Goal: Task Accomplishment & Management: Manage account settings

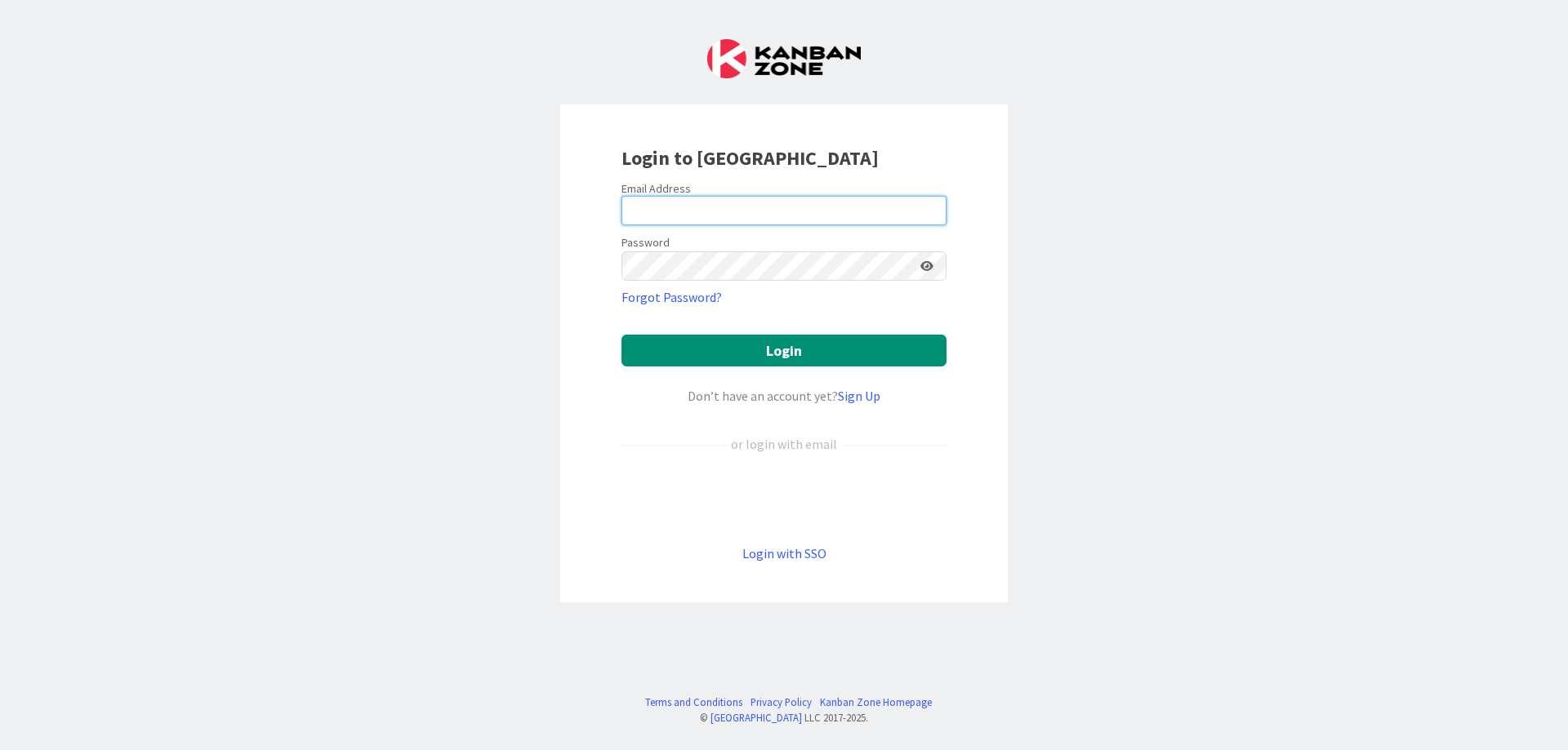
click at [702, 201] on input "email" at bounding box center [784, 210] width 325 height 29
type input "[PERSON_NAME][EMAIL_ADDRESS][PERSON_NAME][DOMAIN_NAME]"
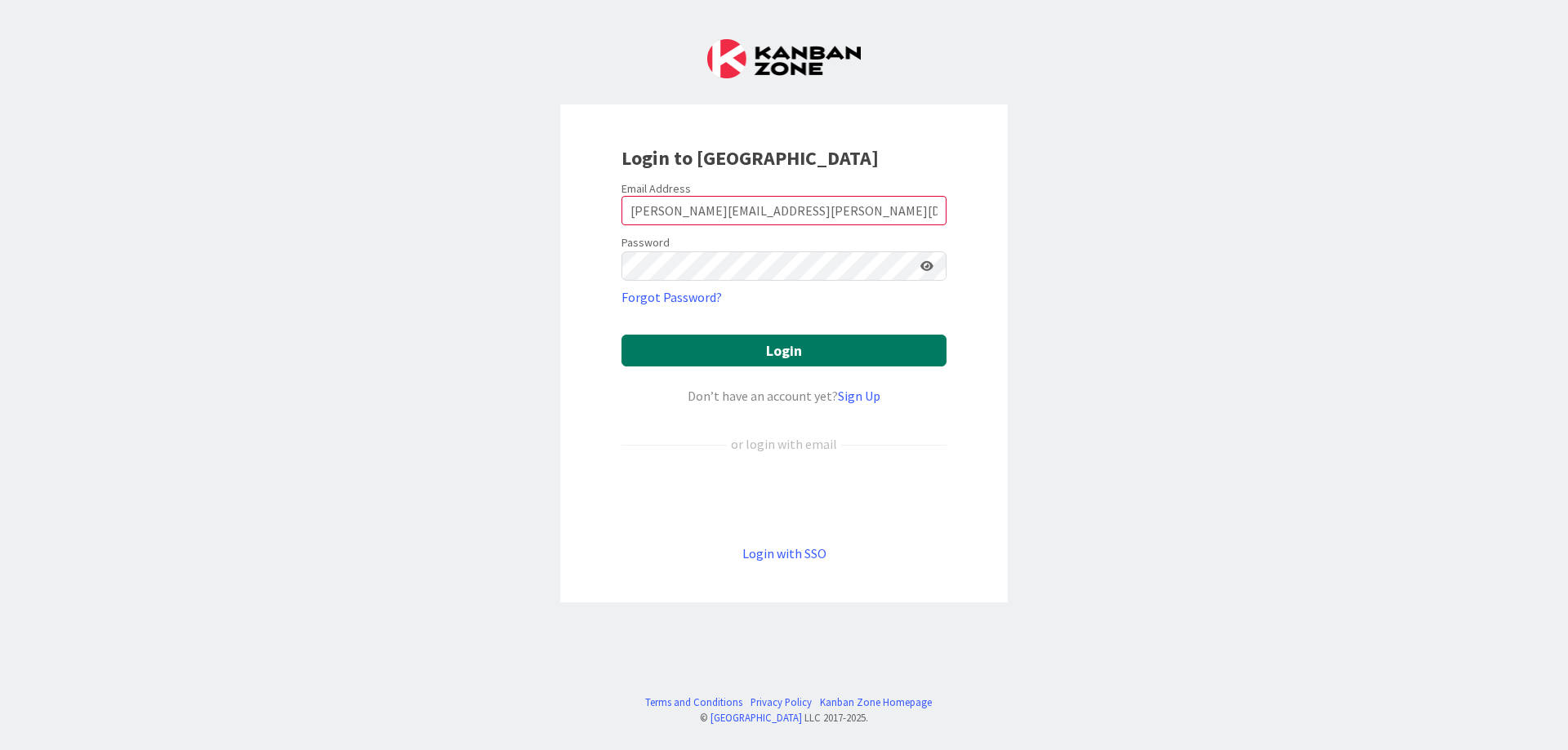
click at [780, 347] on button "Login" at bounding box center [784, 351] width 325 height 31
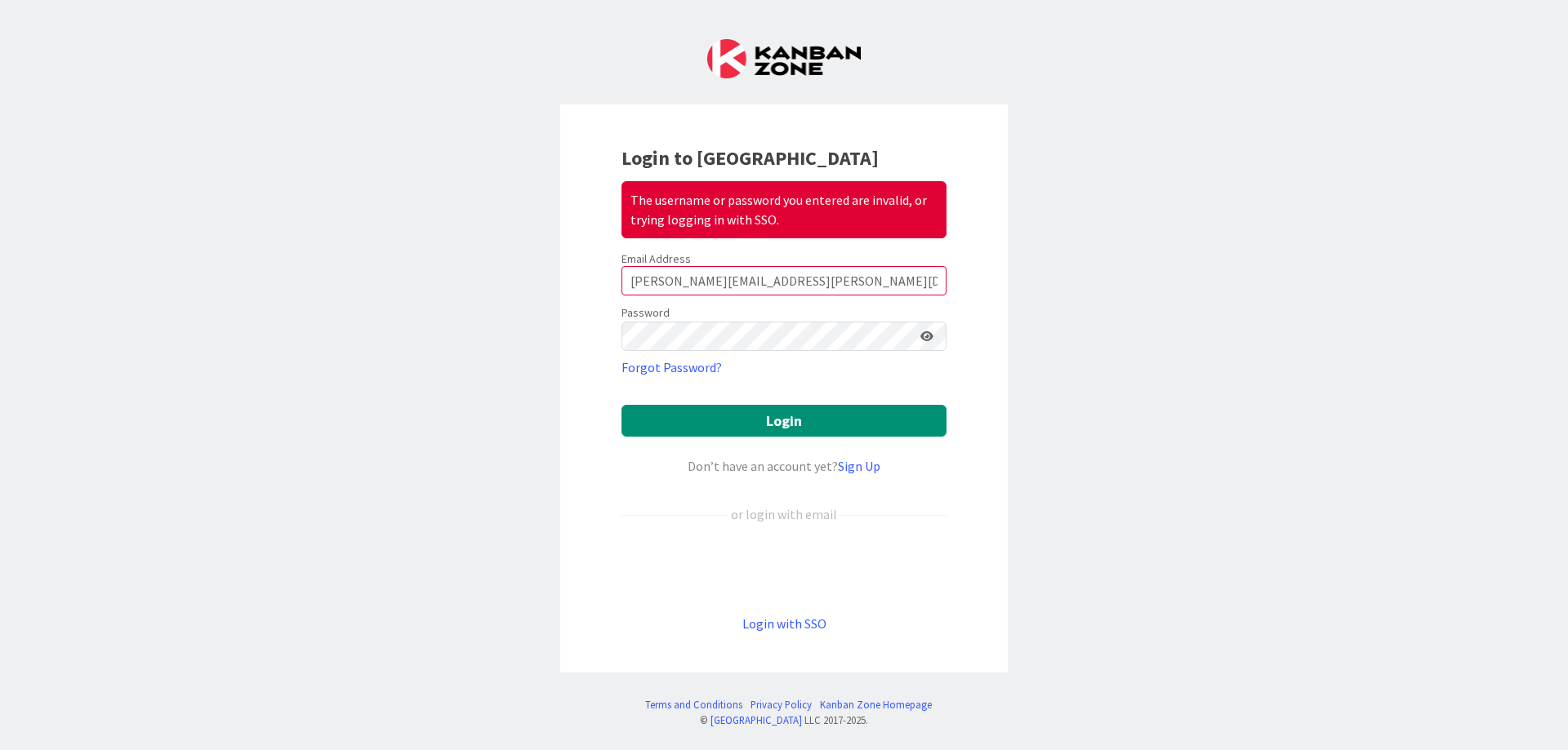
click at [920, 335] on icon at bounding box center [926, 336] width 13 height 12
click at [766, 418] on button "Login" at bounding box center [784, 421] width 325 height 31
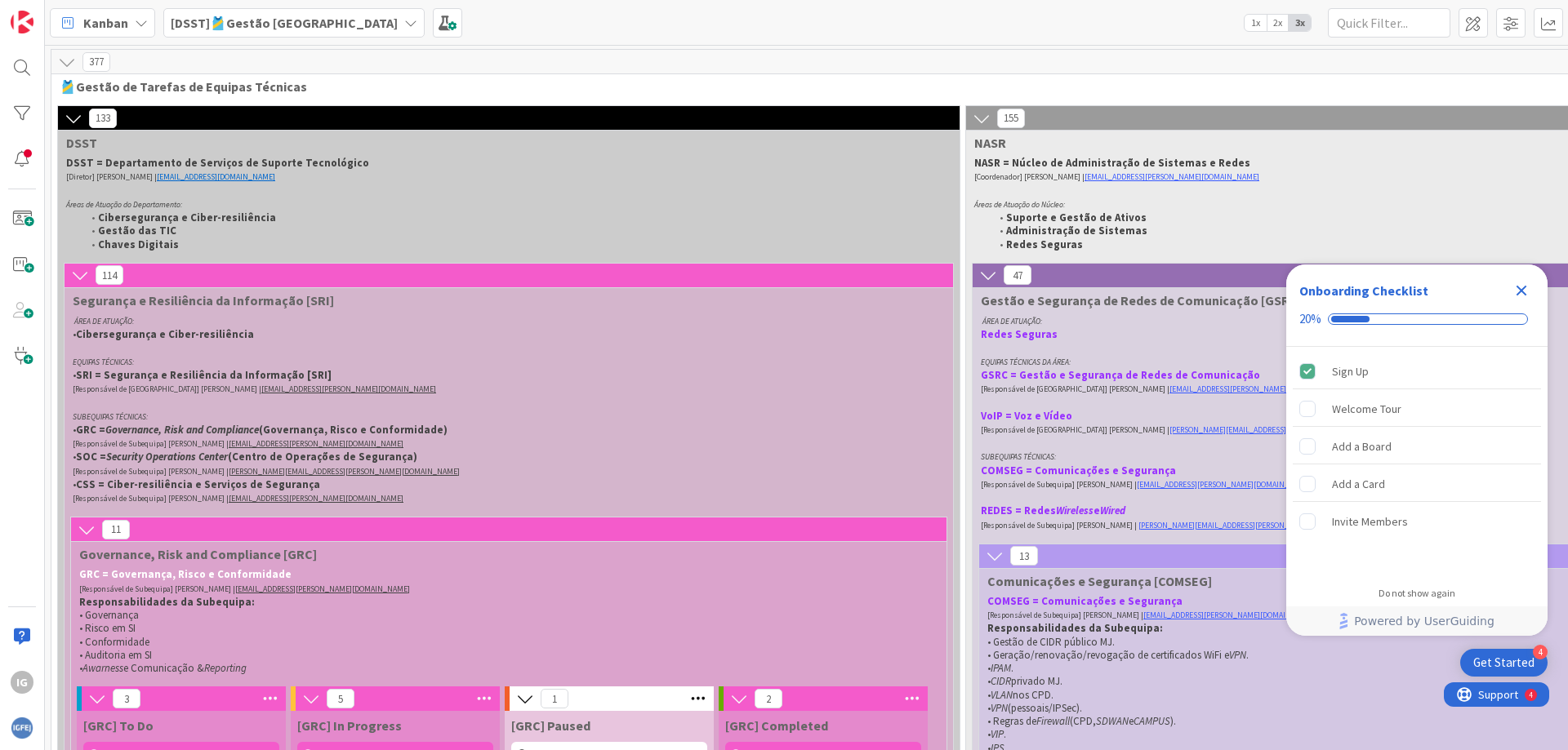
click at [1516, 289] on icon "Close Checklist" at bounding box center [1521, 291] width 20 height 20
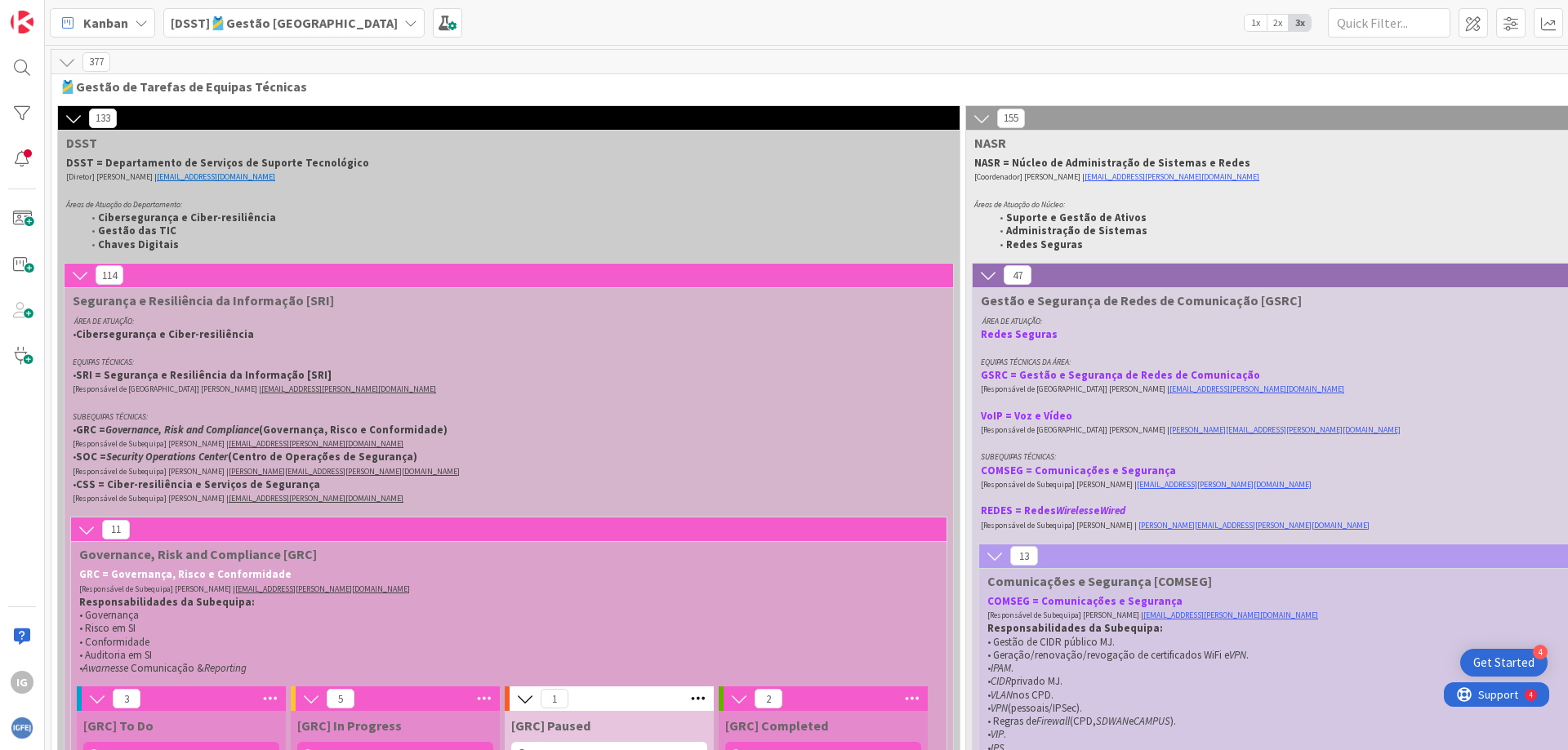
click at [404, 22] on icon at bounding box center [410, 23] width 13 height 13
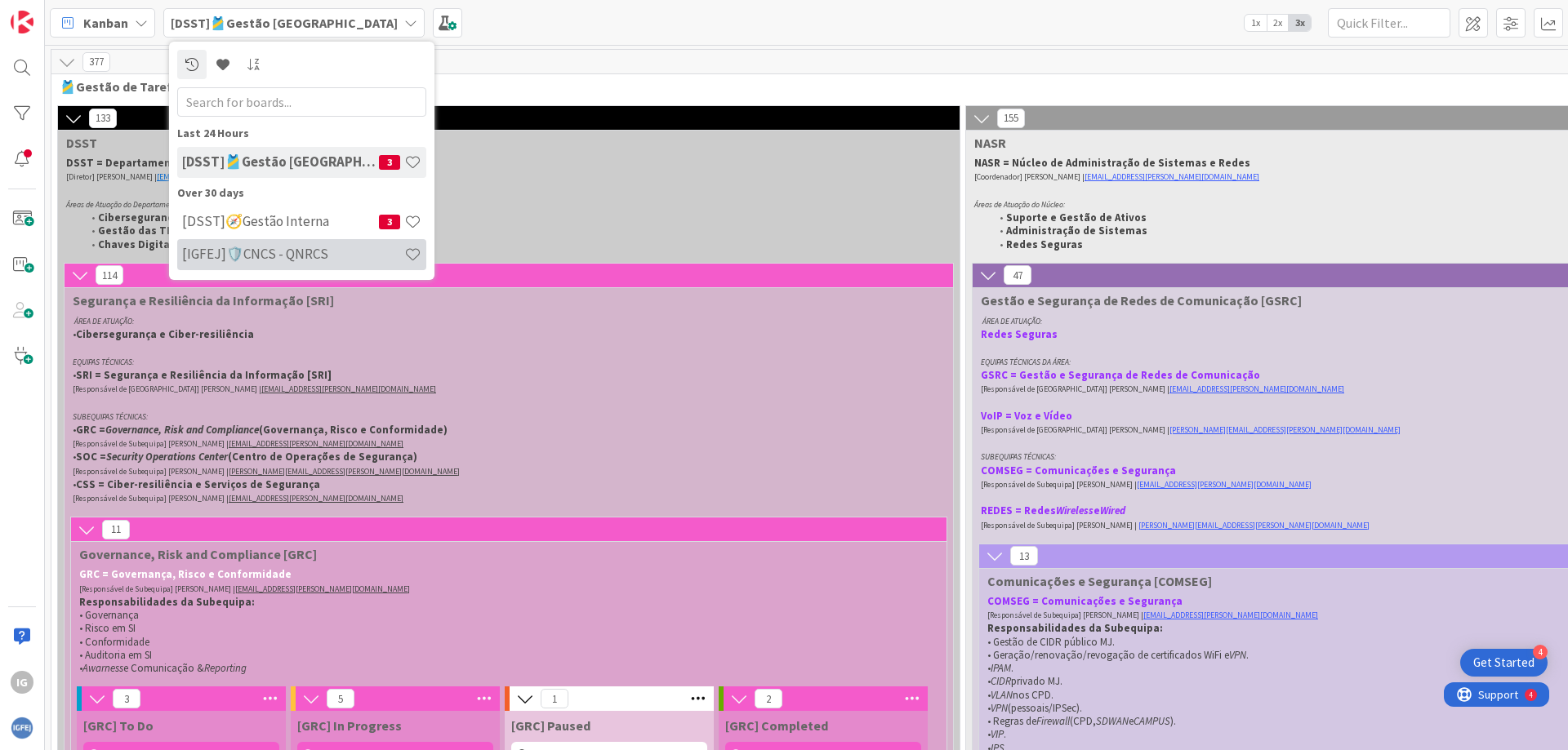
click at [300, 246] on h4 "[IGFEJ]🛡️CNCS - QNRCS" at bounding box center [293, 254] width 222 height 17
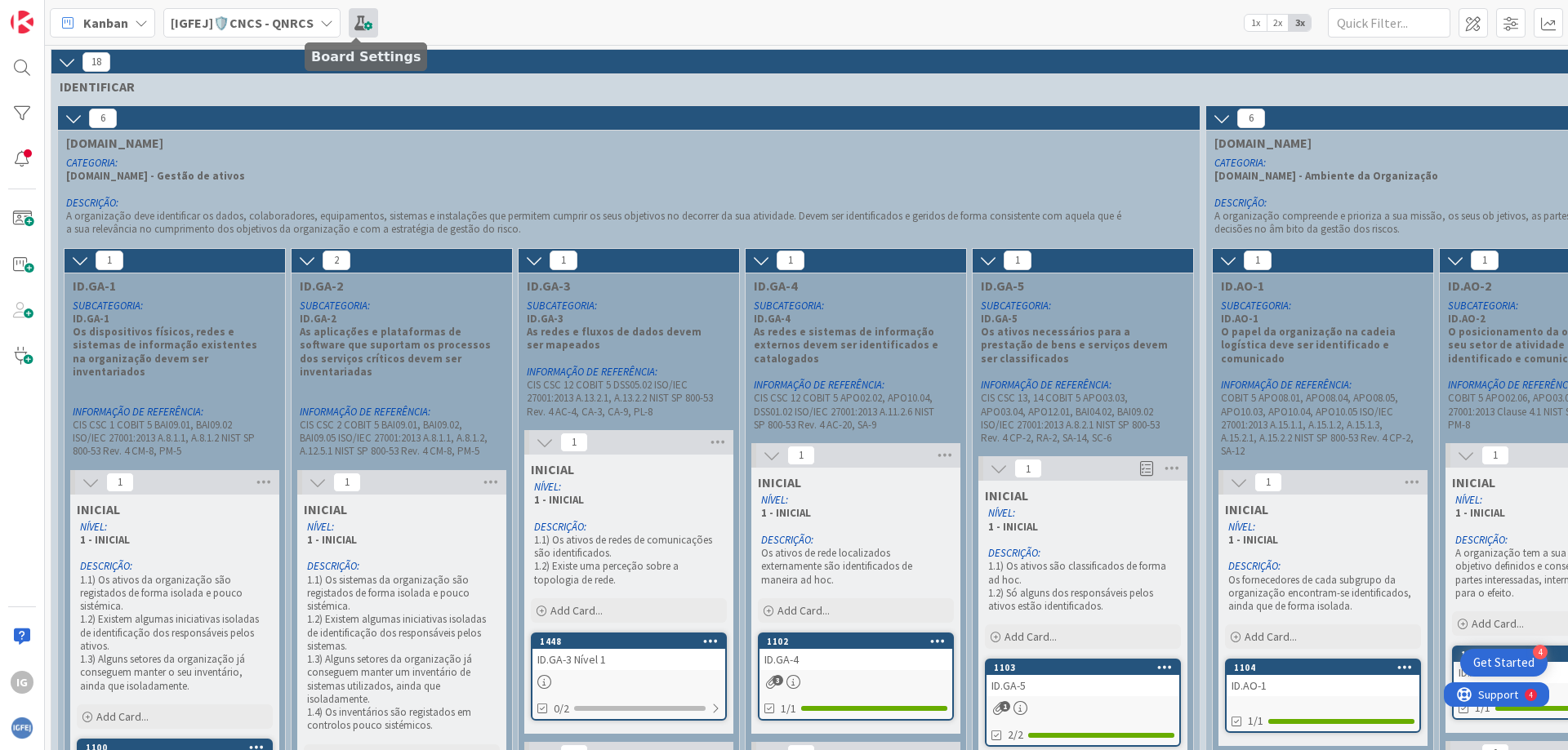
click at [358, 25] on span at bounding box center [364, 23] width 29 height 29
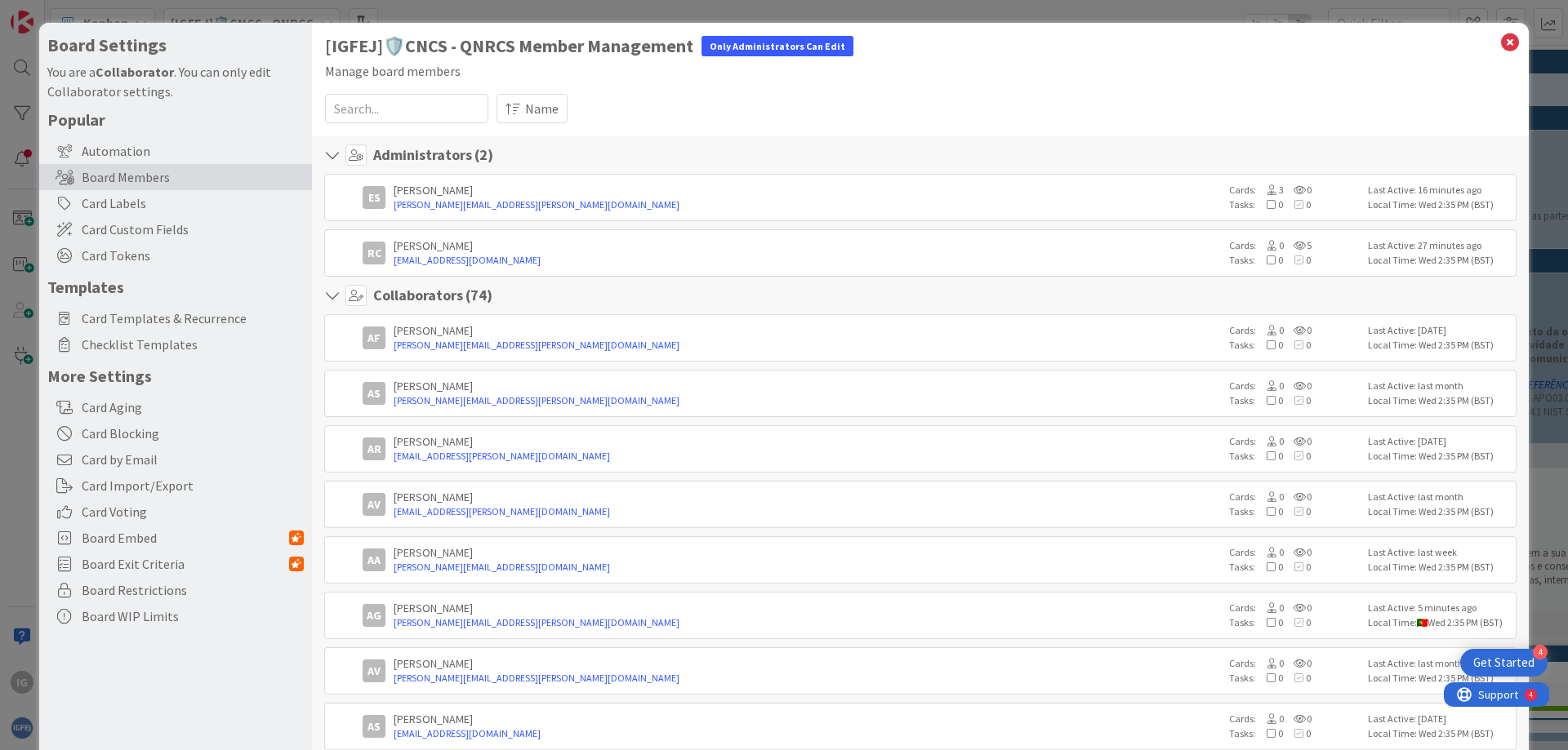
click at [383, 17] on div "Board Settings You are a Collaborator . You can only edit Collaborator settings…" at bounding box center [784, 375] width 1568 height 750
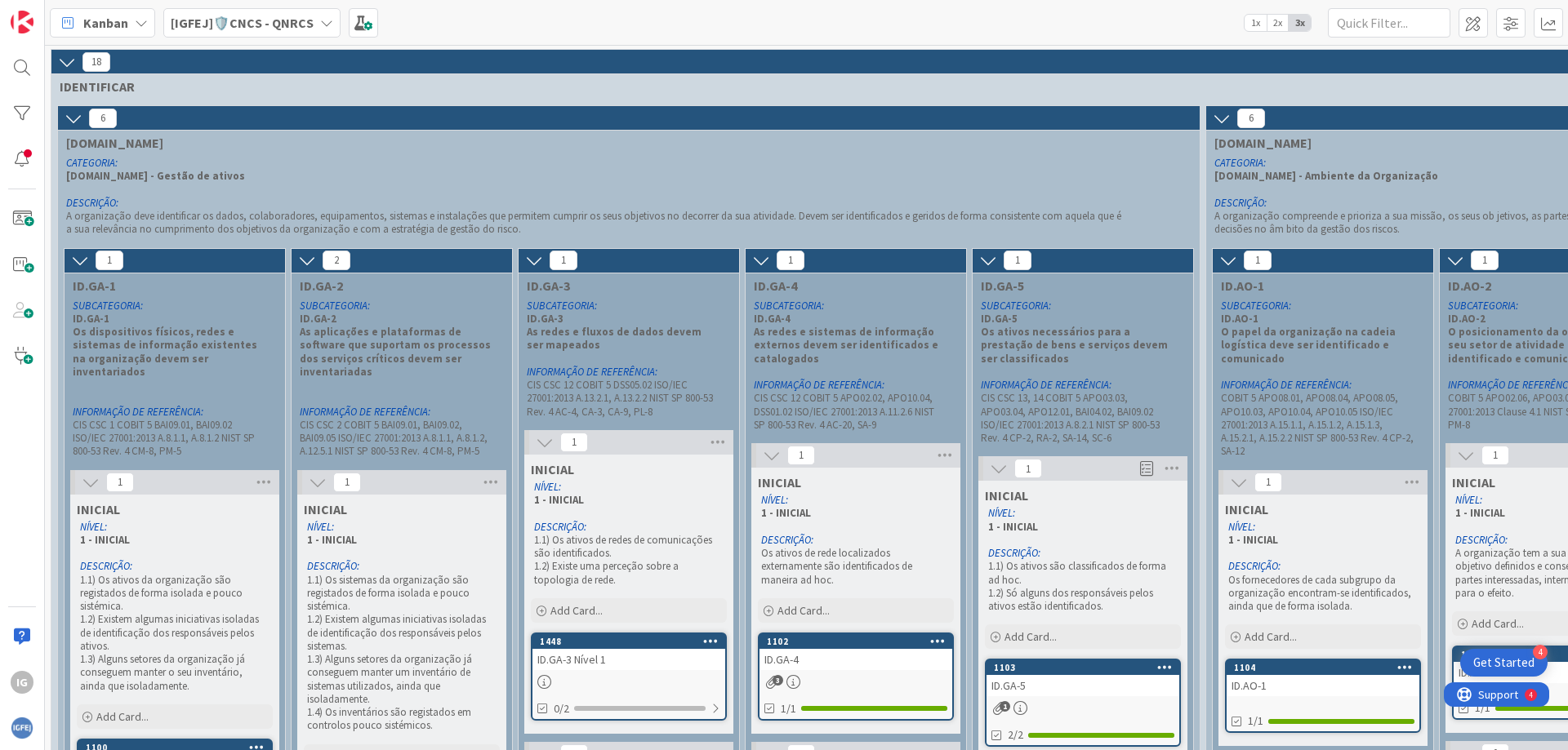
click at [325, 22] on icon at bounding box center [326, 23] width 13 height 13
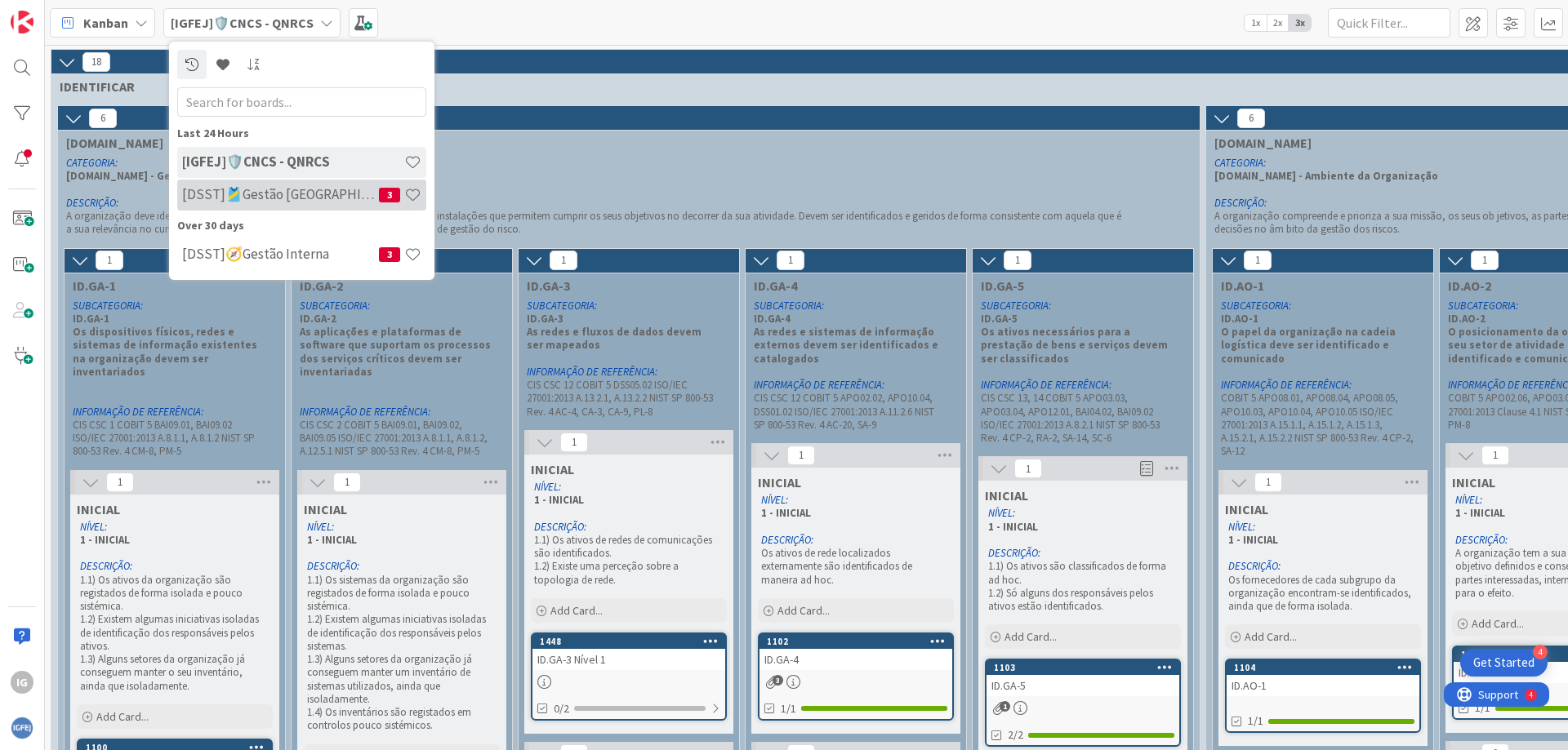
click at [271, 193] on h4 "[DSST]🎽Gestão [GEOGRAPHIC_DATA]" at bounding box center [280, 194] width 197 height 17
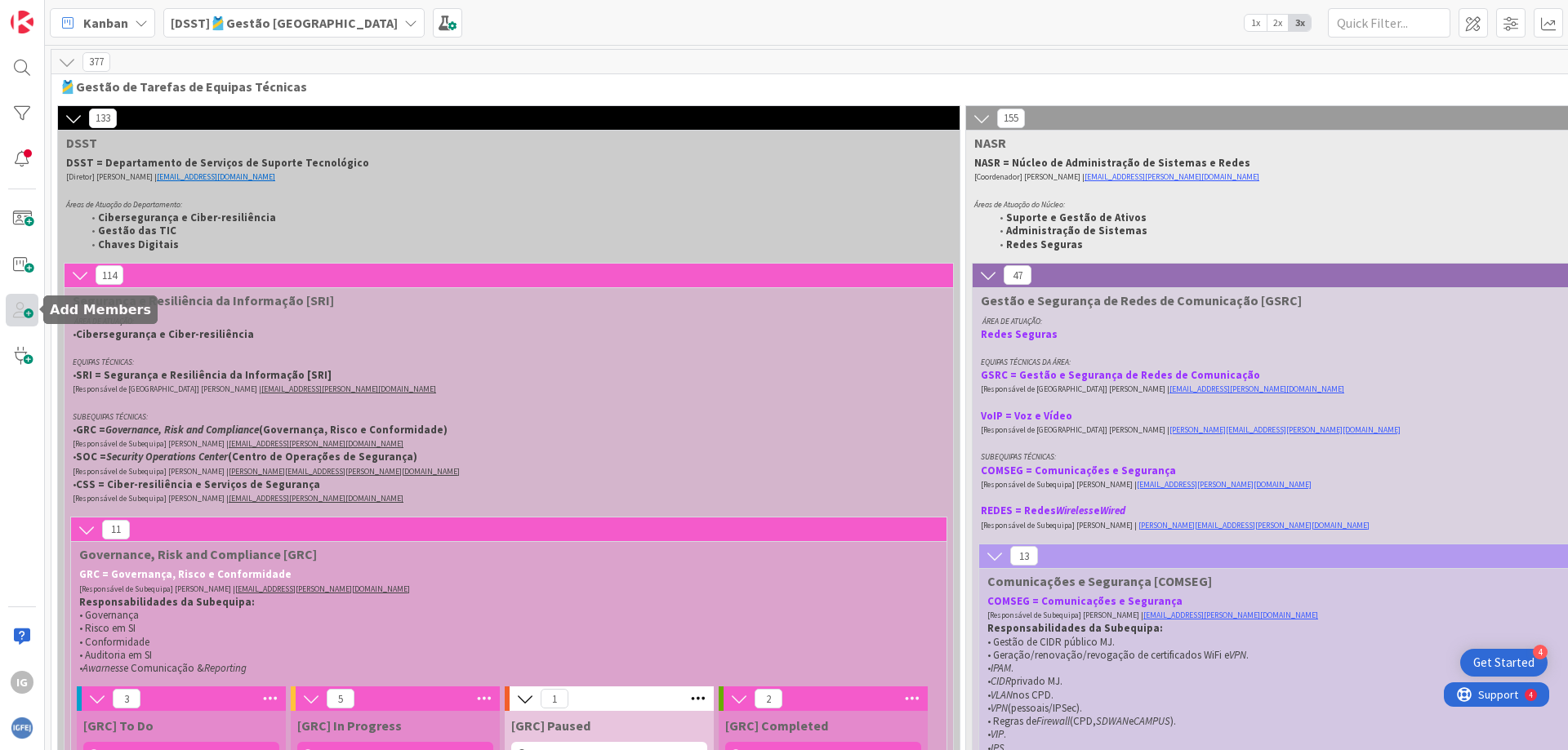
click at [24, 310] on span at bounding box center [22, 310] width 32 height 32
click at [366, 188] on p at bounding box center [486, 191] width 840 height 13
click at [433, 28] on span at bounding box center [447, 23] width 29 height 29
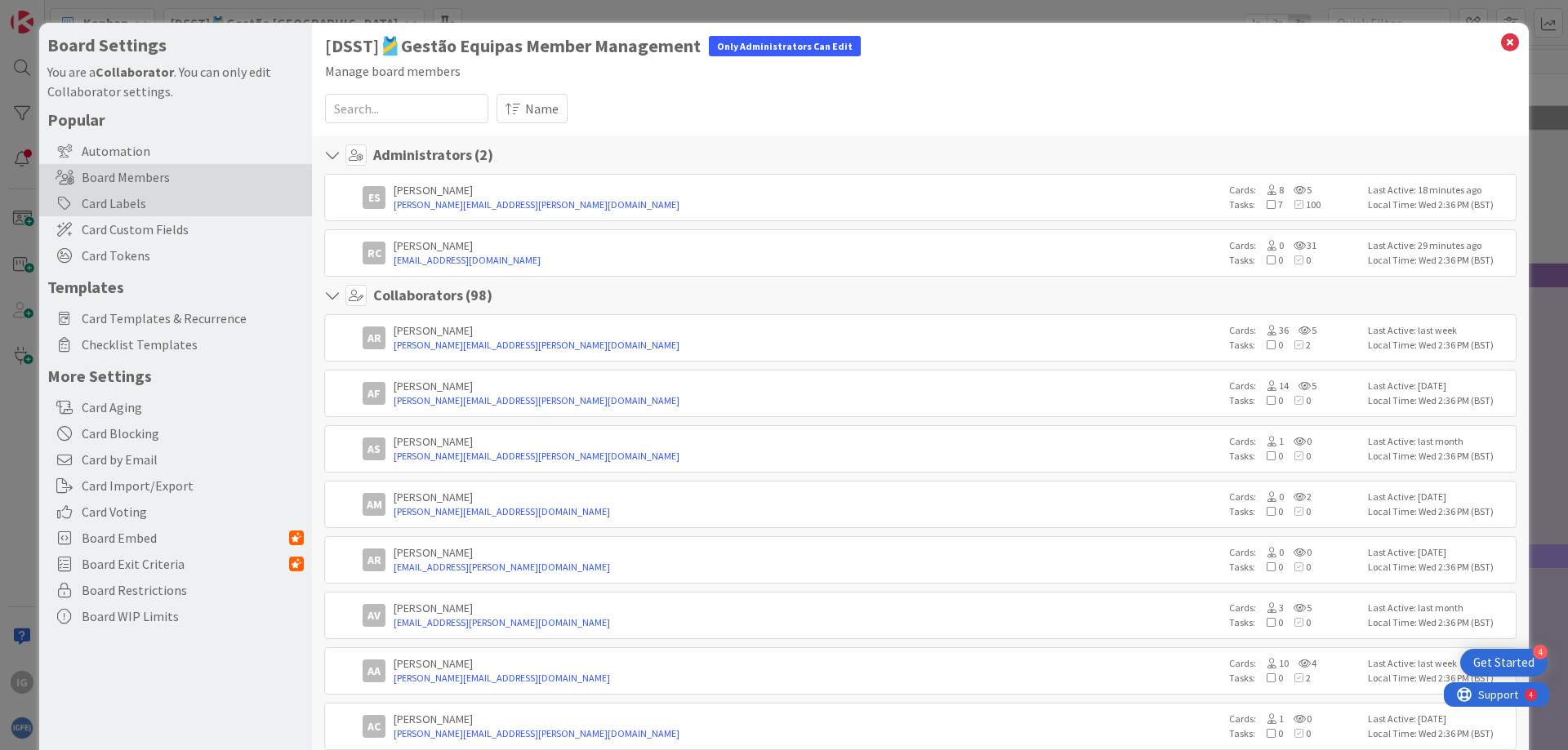
click at [120, 202] on div "Card Labels" at bounding box center [175, 203] width 272 height 27
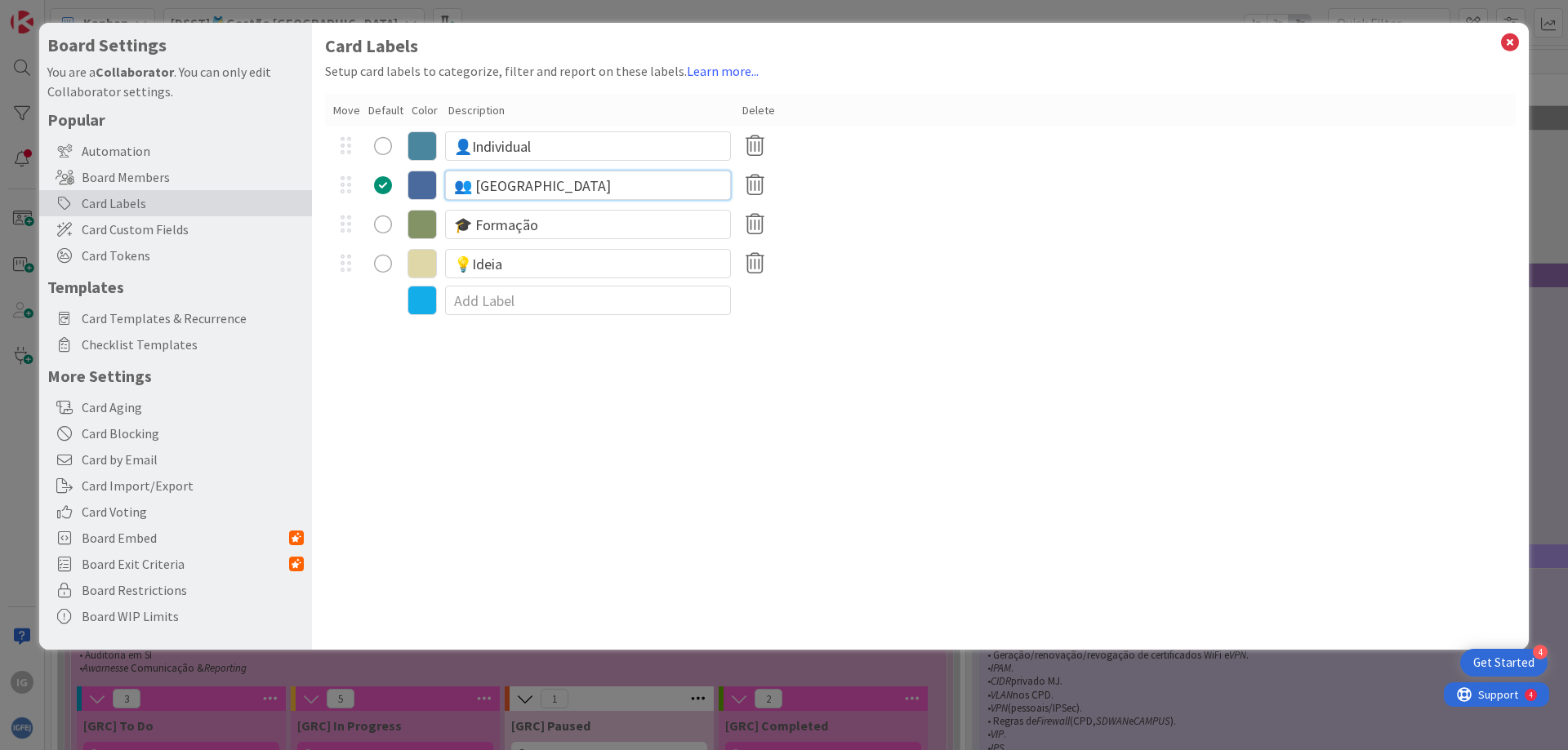
click at [463, 187] on input "👥 [GEOGRAPHIC_DATA]" at bounding box center [588, 186] width 286 height 29
click at [418, 186] on icon at bounding box center [422, 186] width 29 height 29
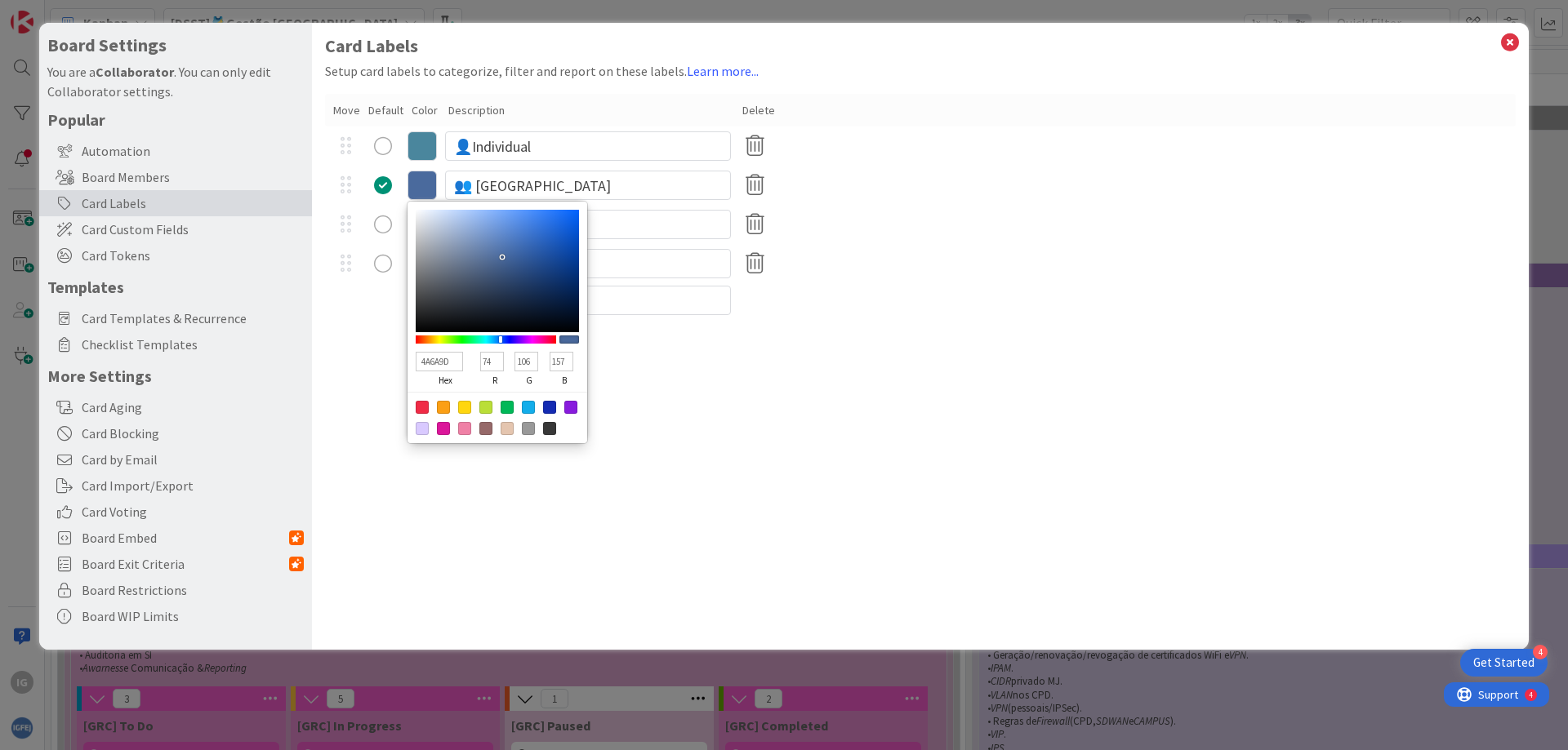
click at [704, 432] on div "Card Labels Setup card labels to categorize, filter and report on these labels.…" at bounding box center [920, 336] width 1217 height 627
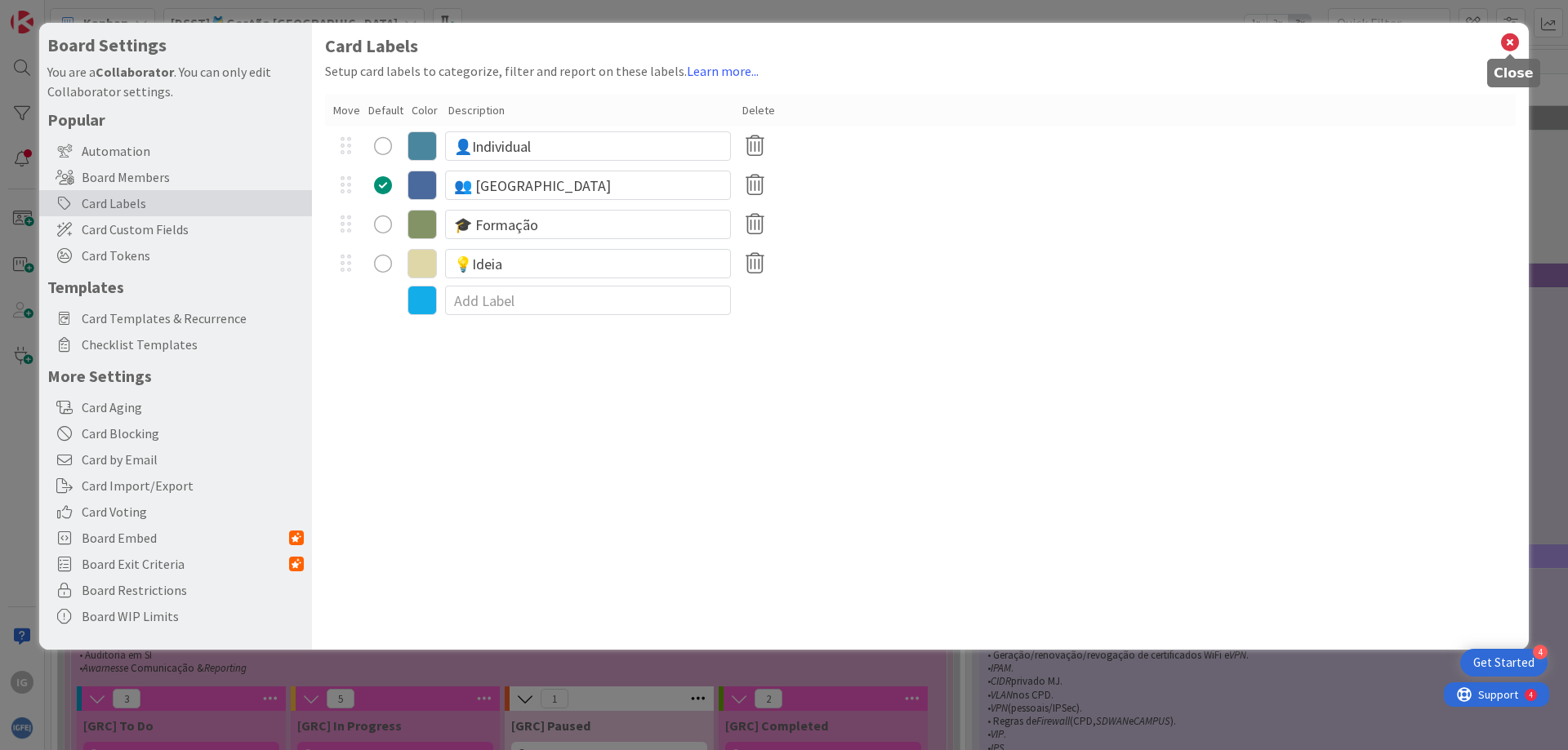
click at [1512, 45] on icon at bounding box center [1510, 42] width 22 height 23
